Goal: Task Accomplishment & Management: Manage account settings

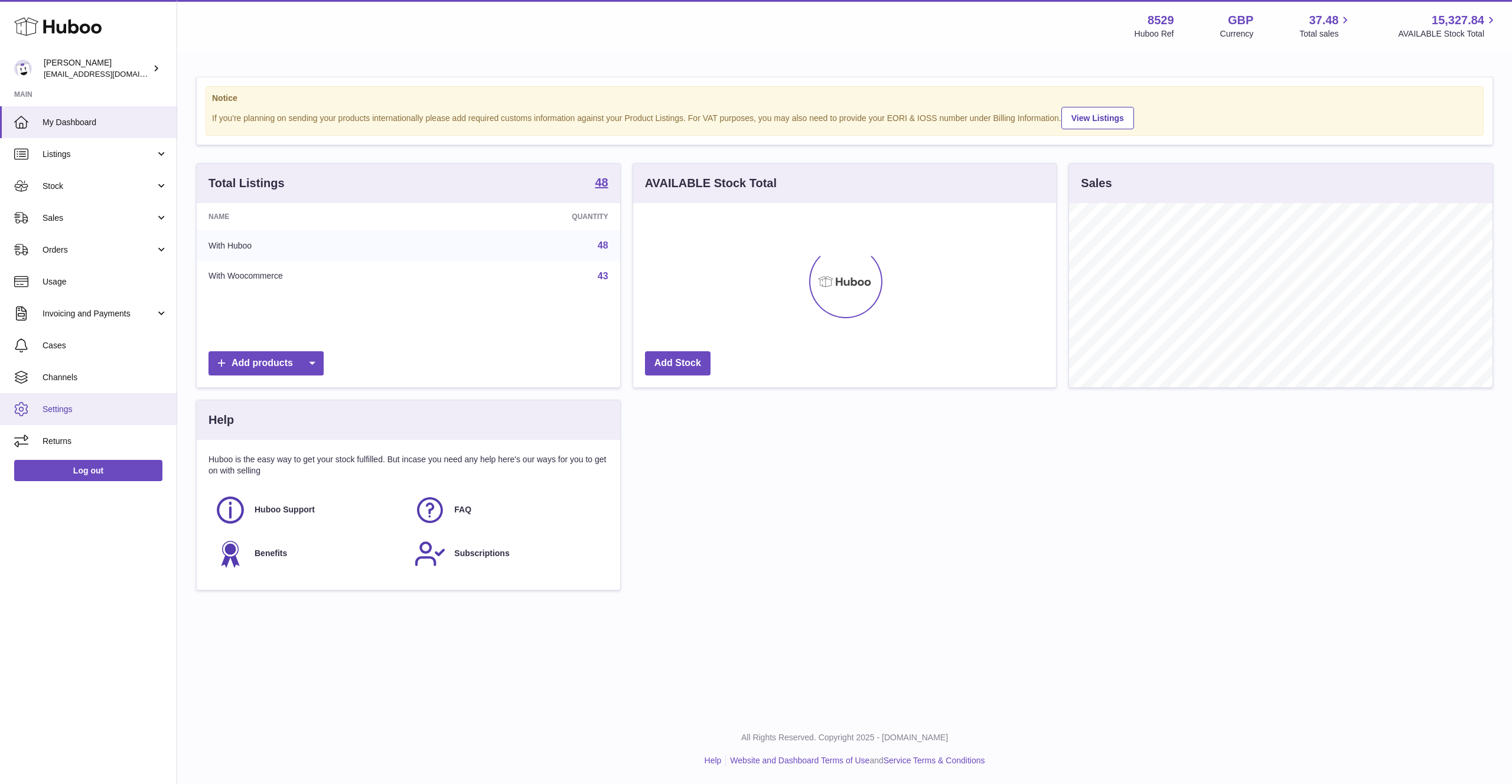
scroll to position [184, 423]
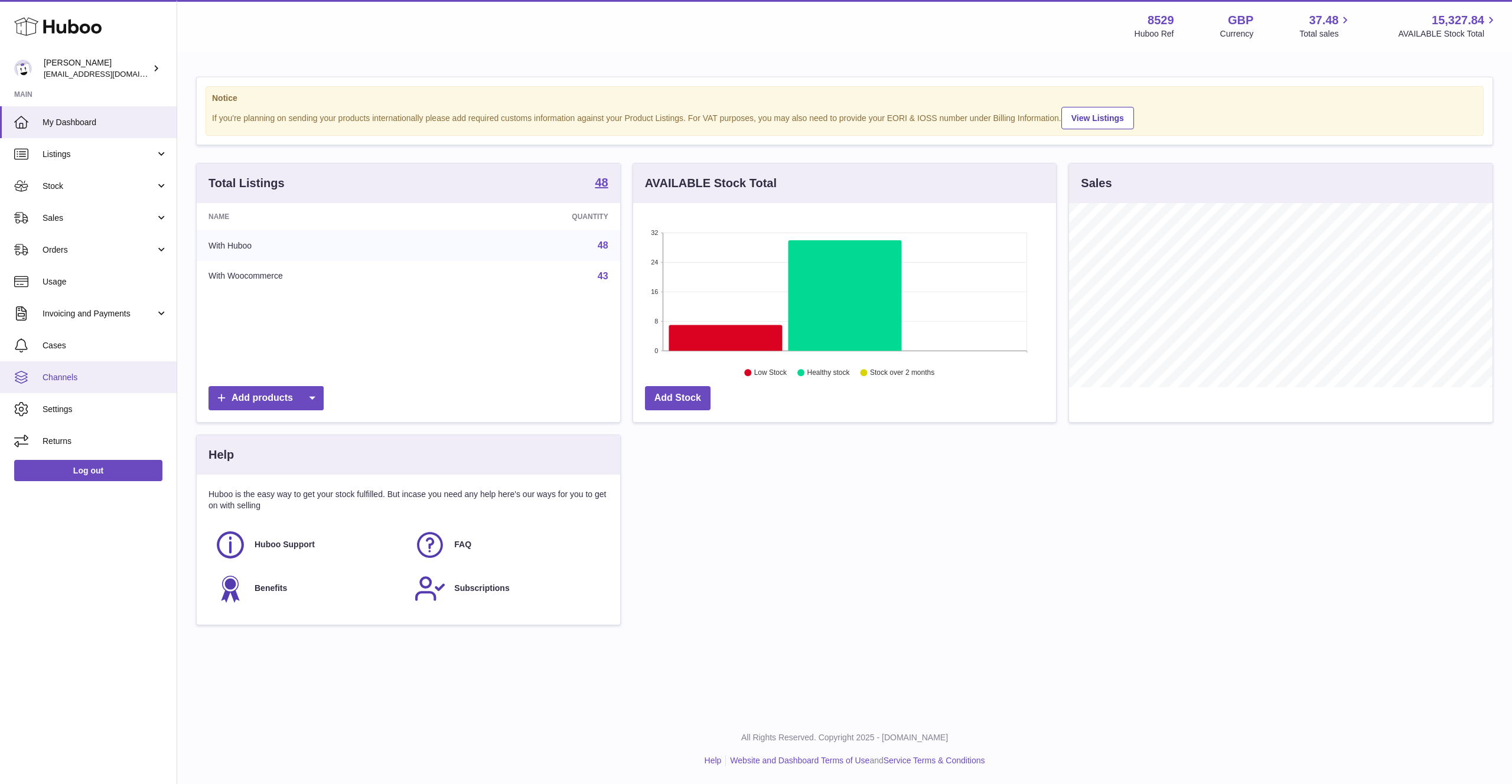
click at [71, 379] on span "Channels" at bounding box center [105, 377] width 125 height 11
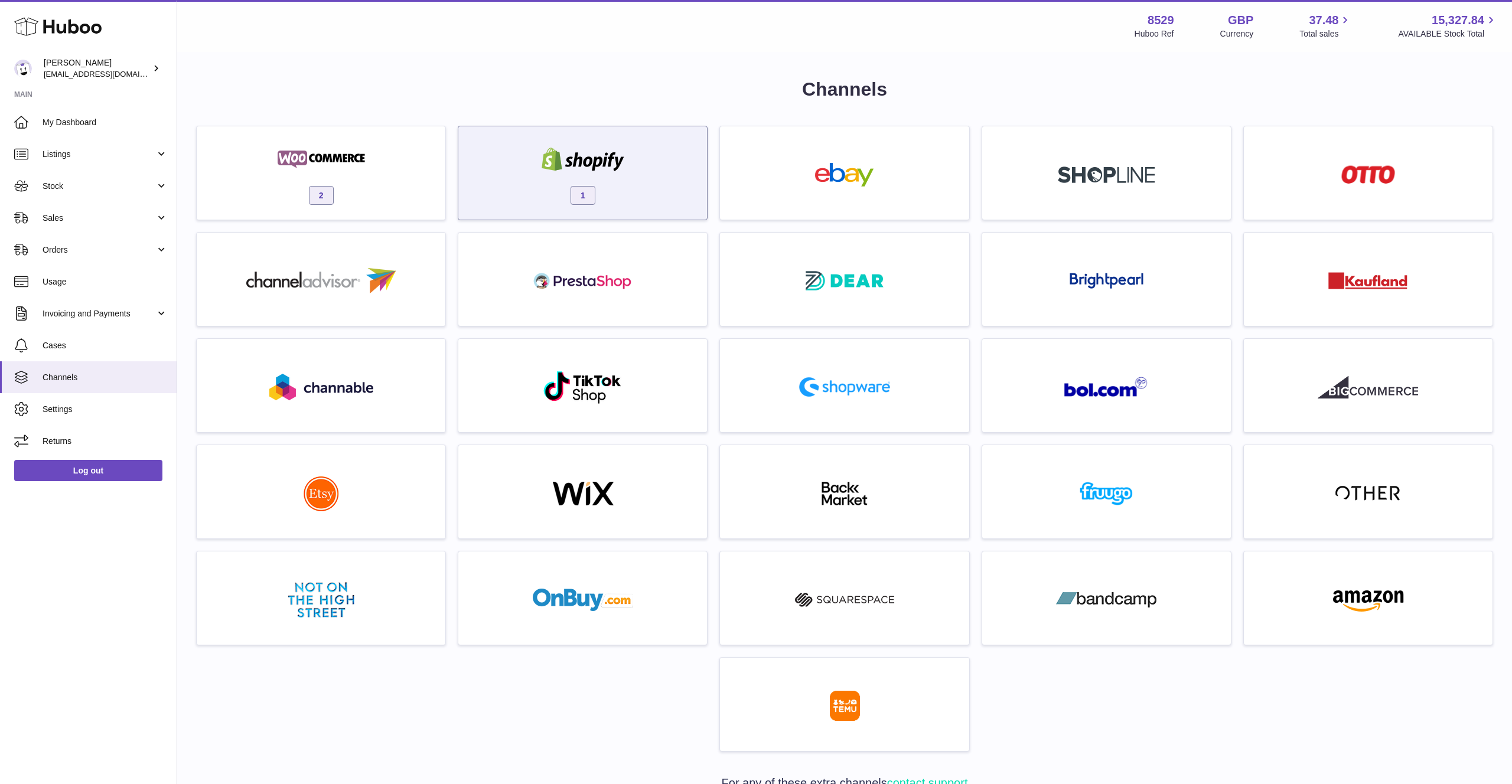
click at [670, 188] on div "1" at bounding box center [583, 176] width 237 height 76
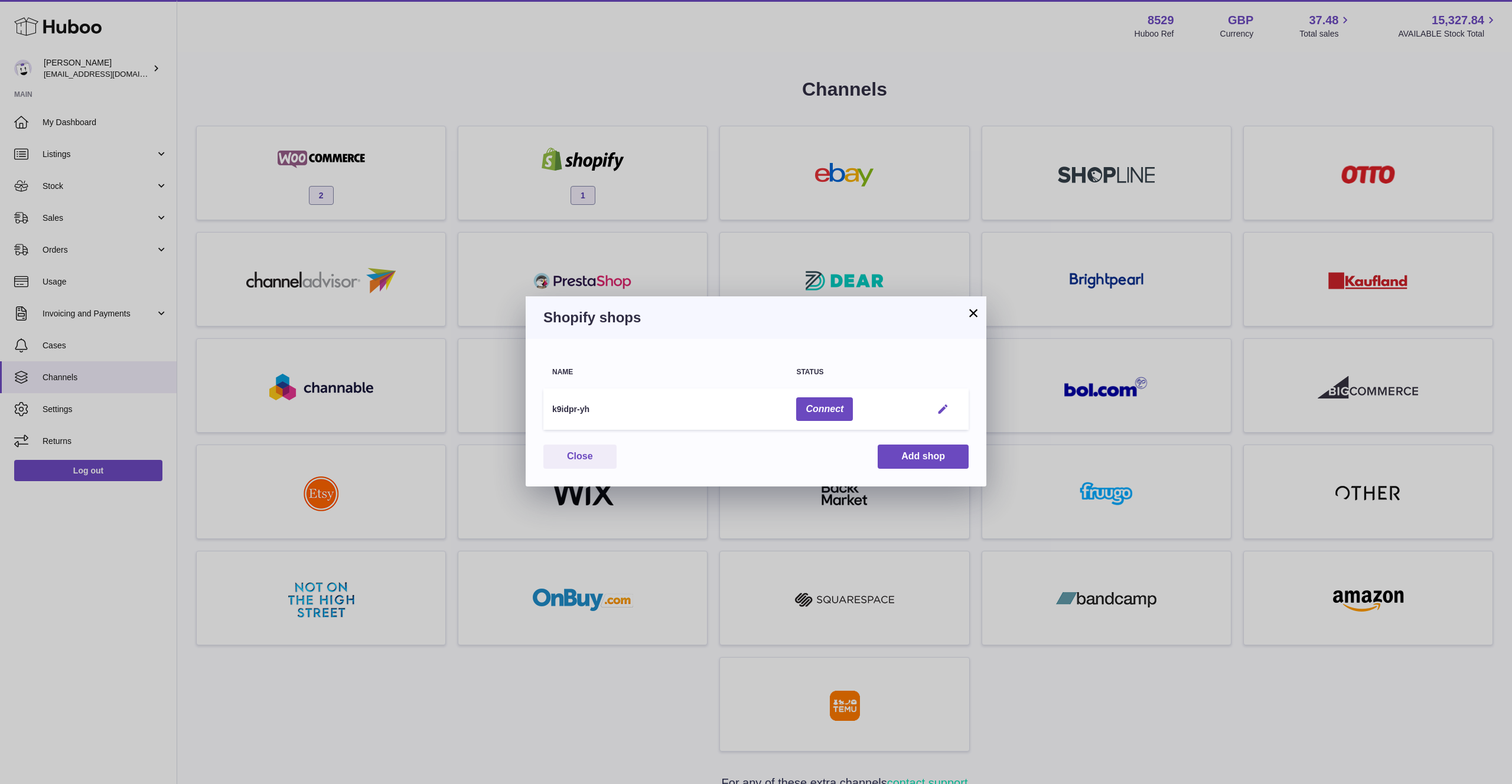
click at [947, 407] on em "button" at bounding box center [943, 409] width 13 height 13
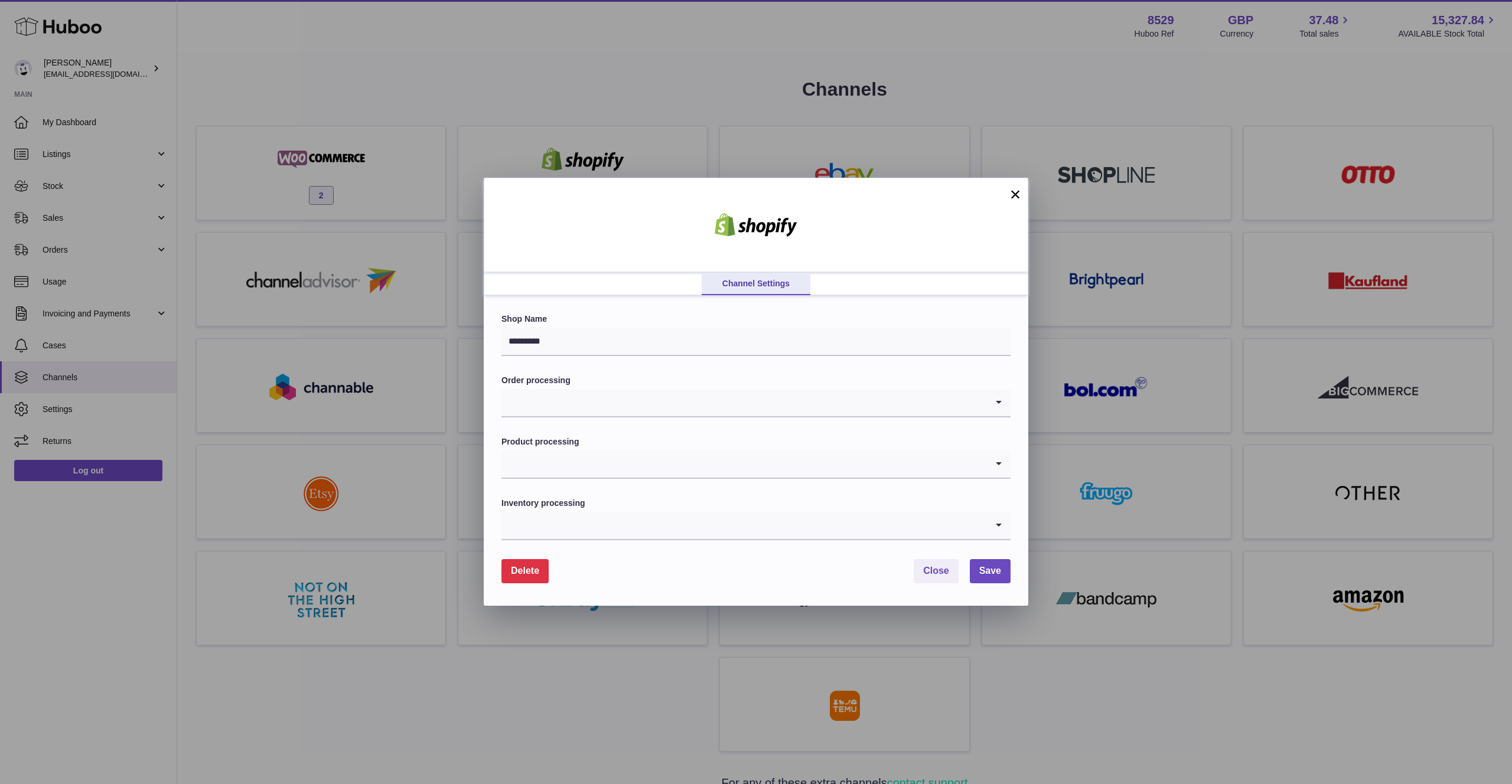
click at [530, 566] on span "Delete" at bounding box center [525, 570] width 29 height 10
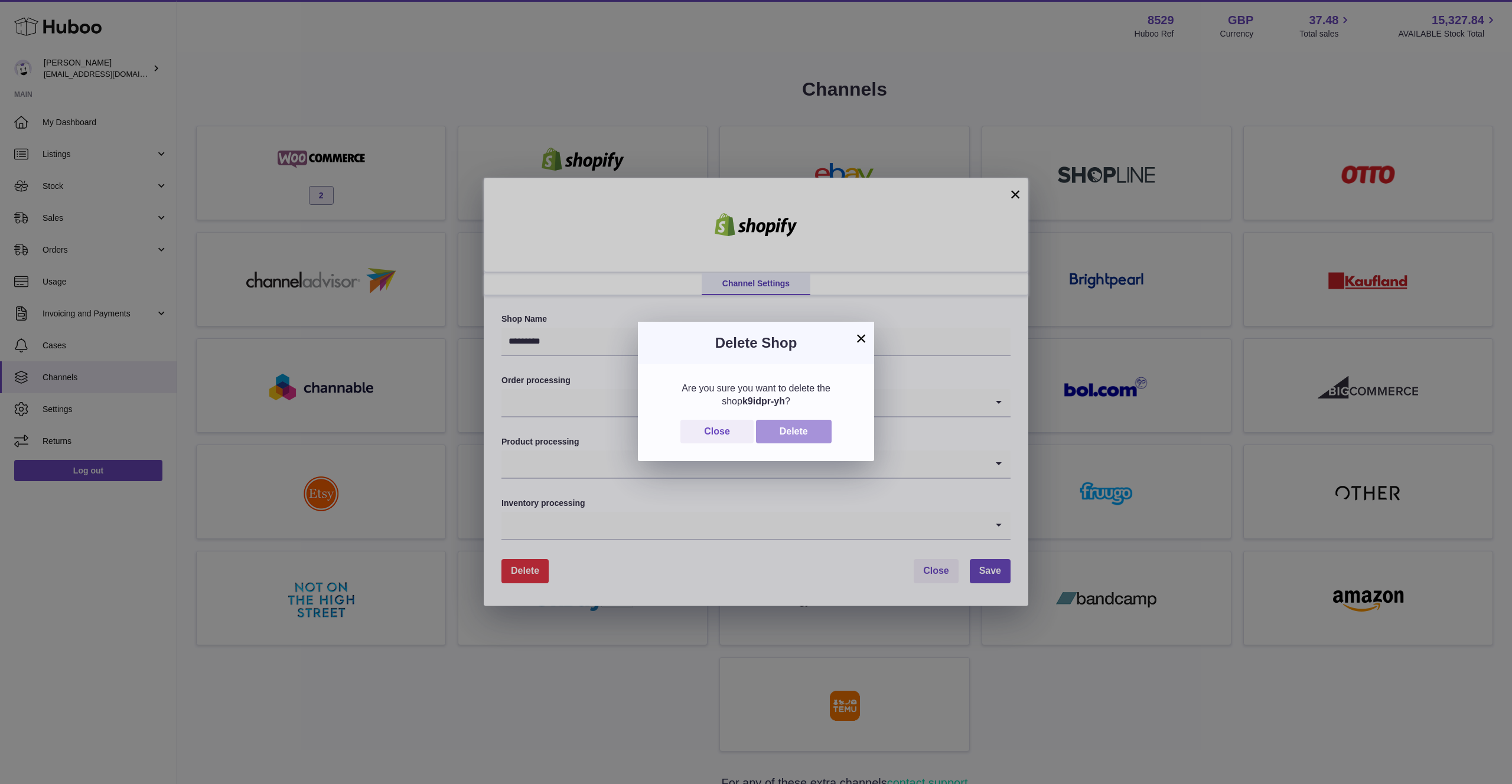
click at [800, 428] on button "Delete" at bounding box center [794, 432] width 76 height 25
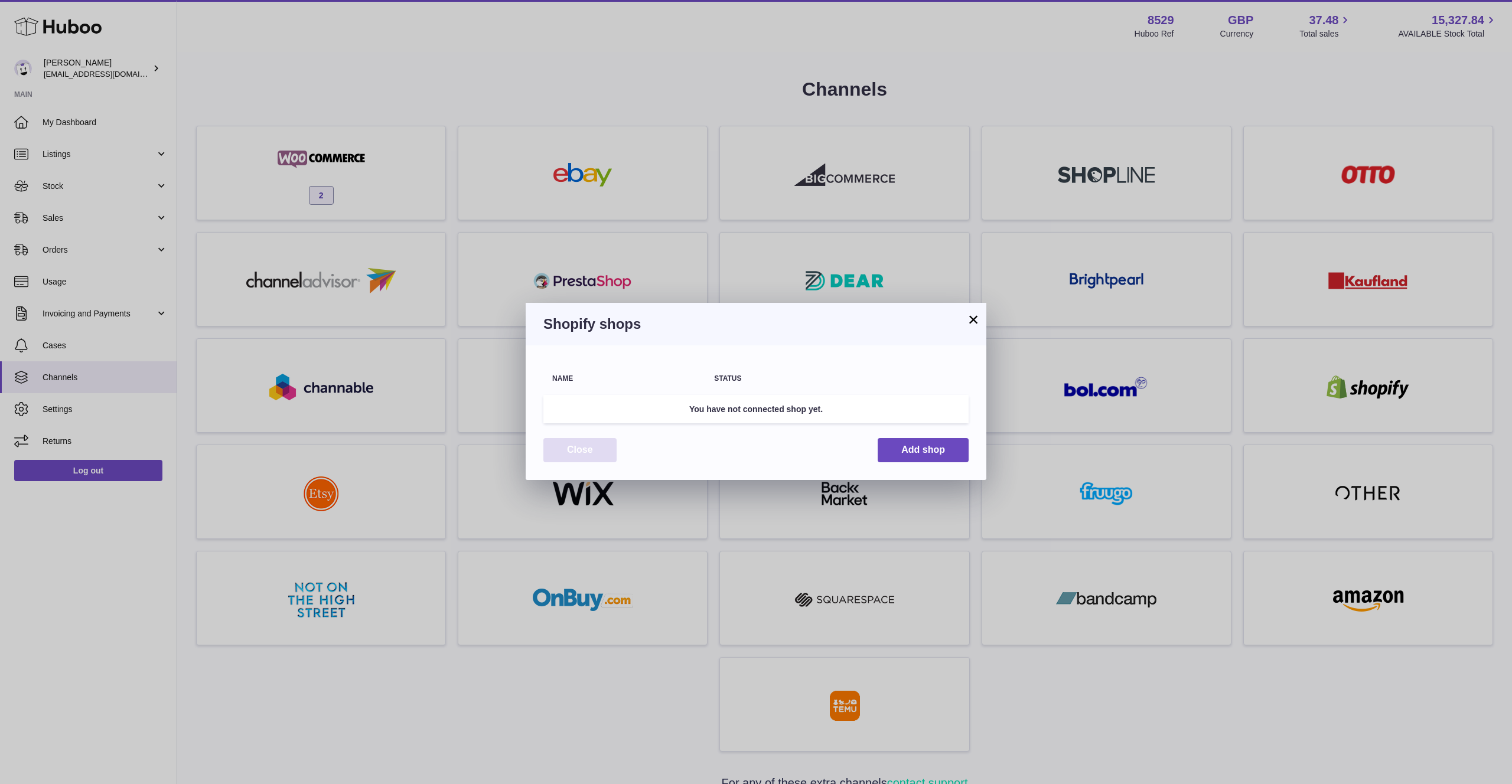
click at [595, 440] on button "Close" at bounding box center [580, 450] width 73 height 25
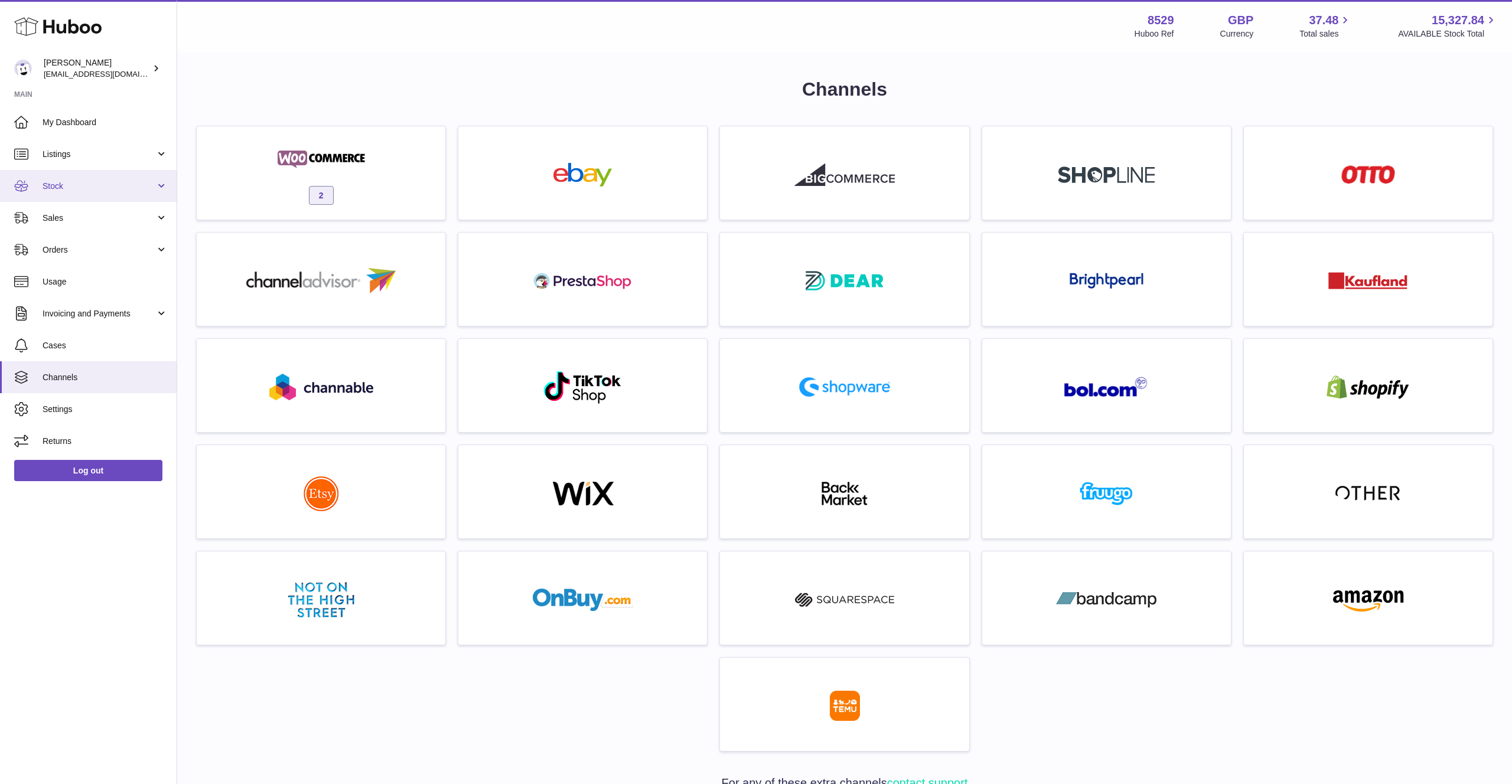
click at [98, 186] on span "Stock" at bounding box center [99, 186] width 113 height 11
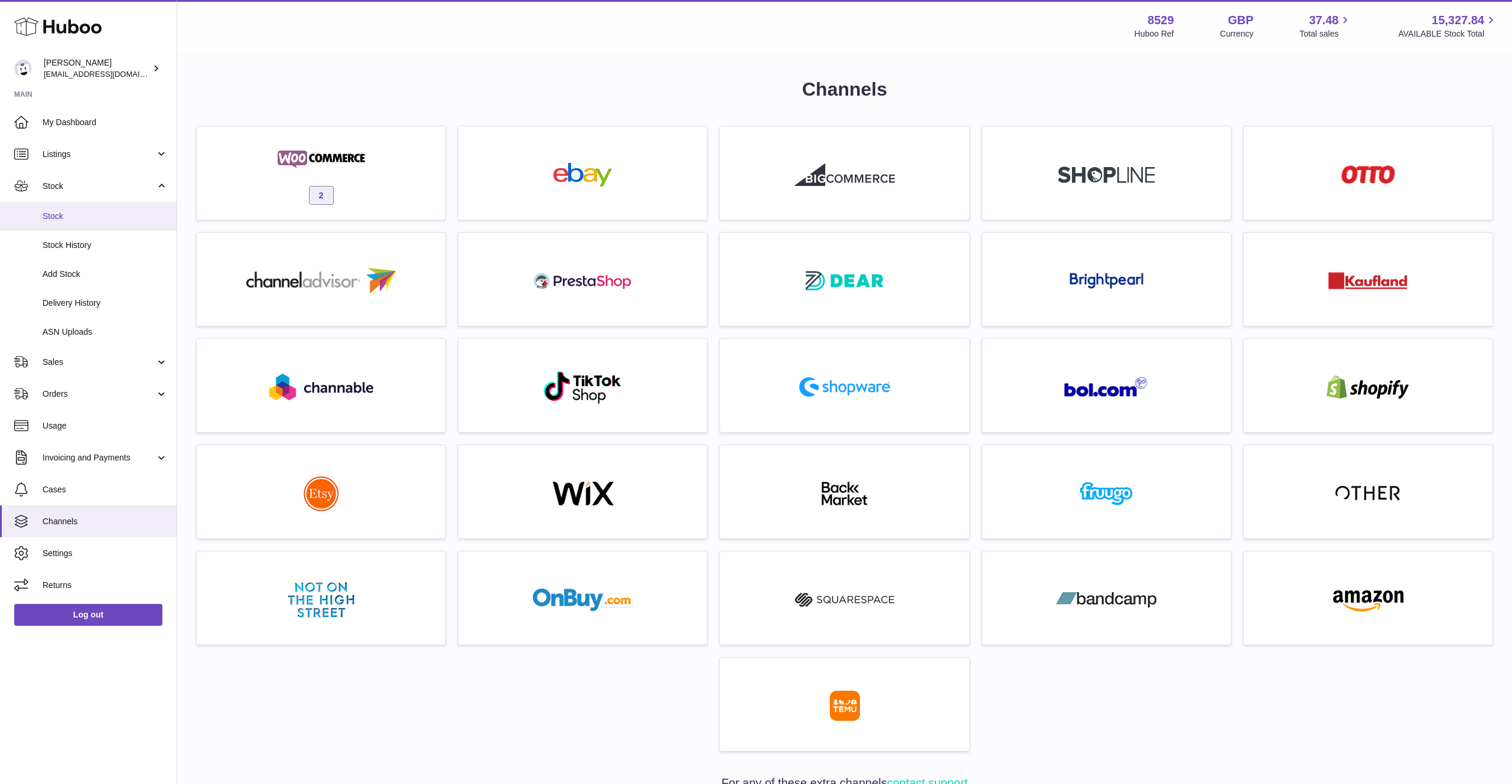
click at [89, 208] on link "Stock" at bounding box center [88, 217] width 176 height 29
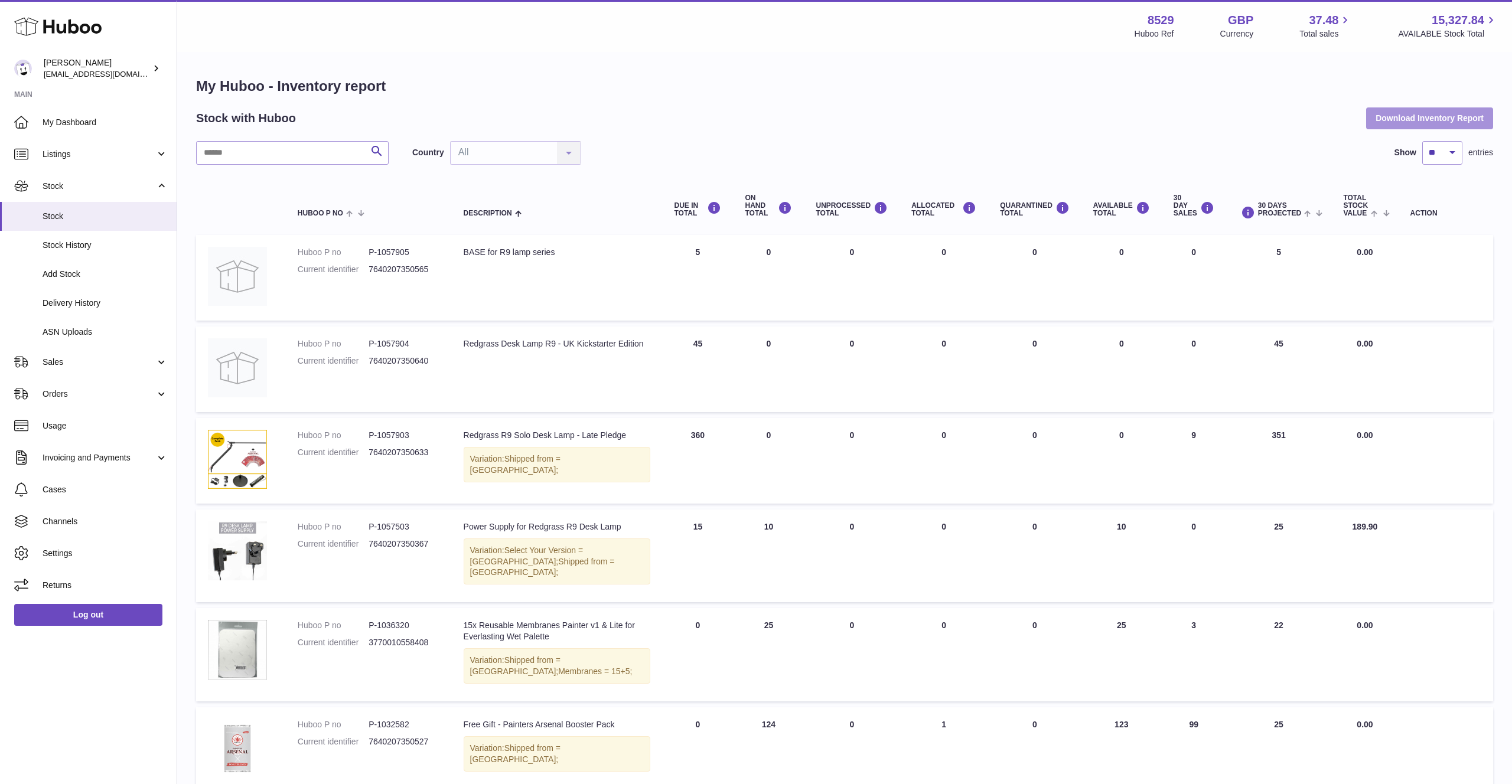
click at [1404, 125] on button "Download Inventory Report" at bounding box center [1429, 118] width 127 height 21
